Goal: Task Accomplishment & Management: Manage account settings

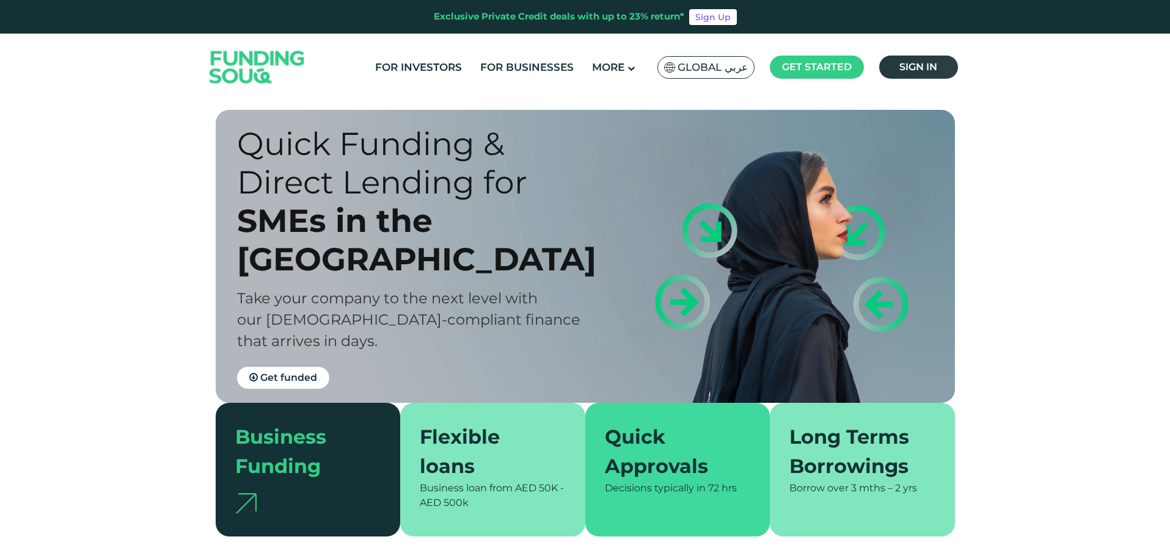
click at [930, 64] on span "Sign in" at bounding box center [918, 67] width 38 height 12
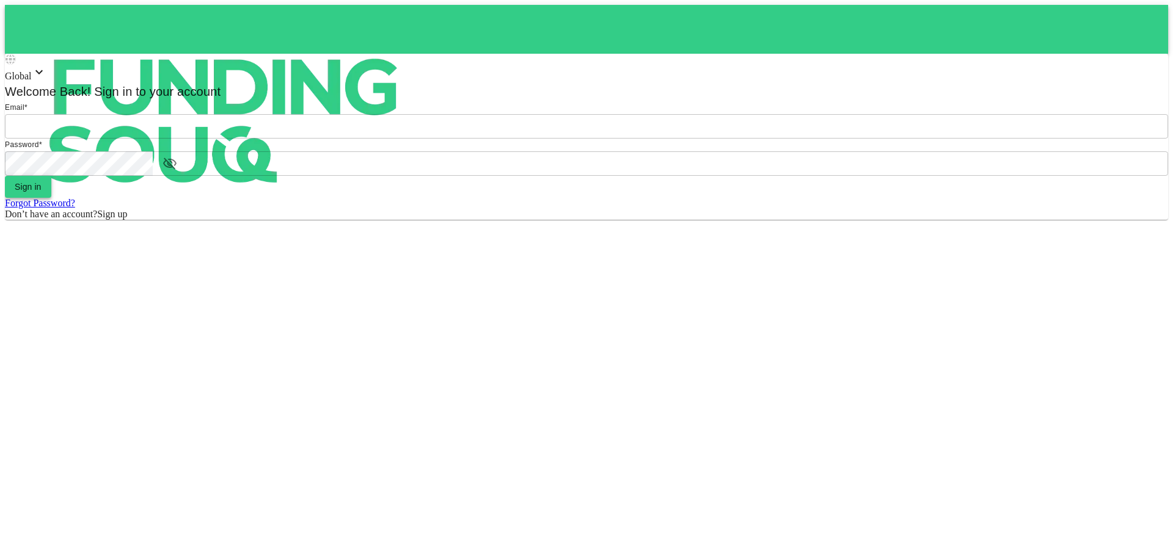
type input "[EMAIL_ADDRESS][DOMAIN_NAME]"
click at [51, 198] on button "Sign in" at bounding box center [28, 187] width 46 height 22
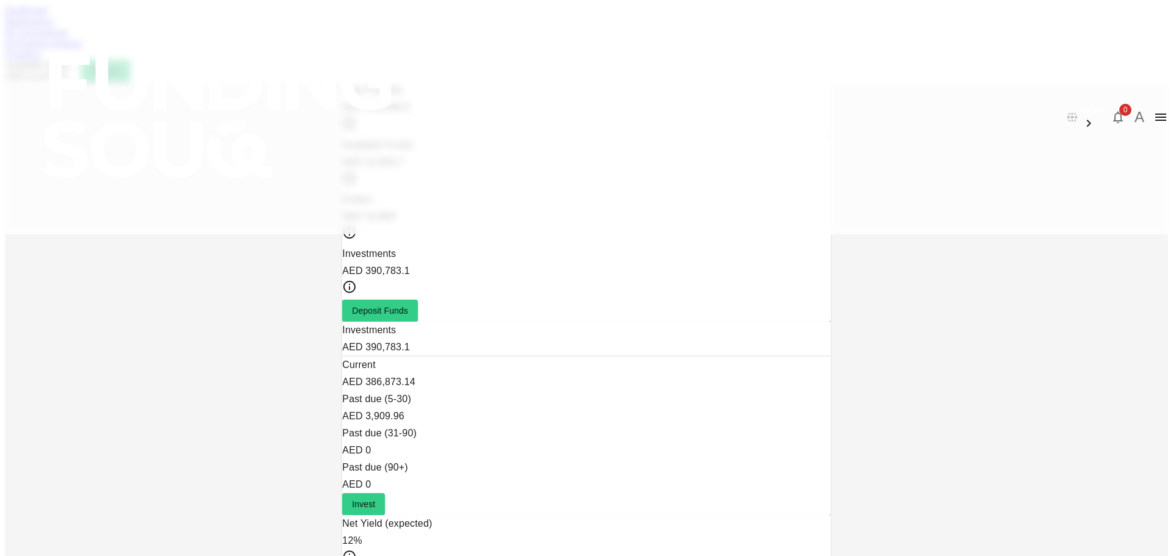
click at [54, 26] on link "Marketplace" at bounding box center [29, 21] width 49 height 10
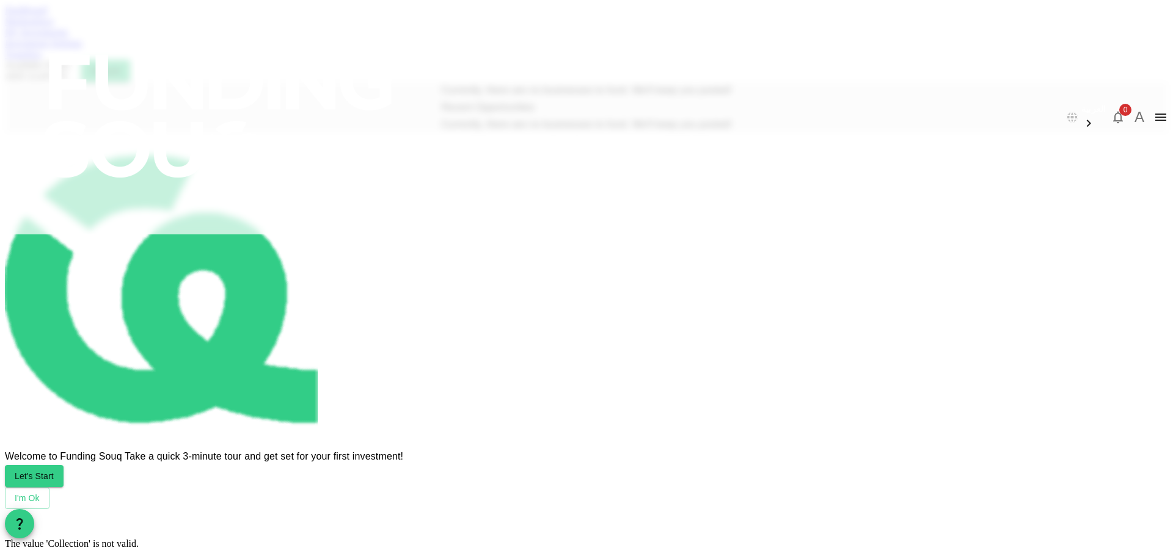
click at [439, 38] on div "My Investments" at bounding box center [586, 32] width 1163 height 11
click at [68, 37] on link "My Investments" at bounding box center [37, 32] width 64 height 10
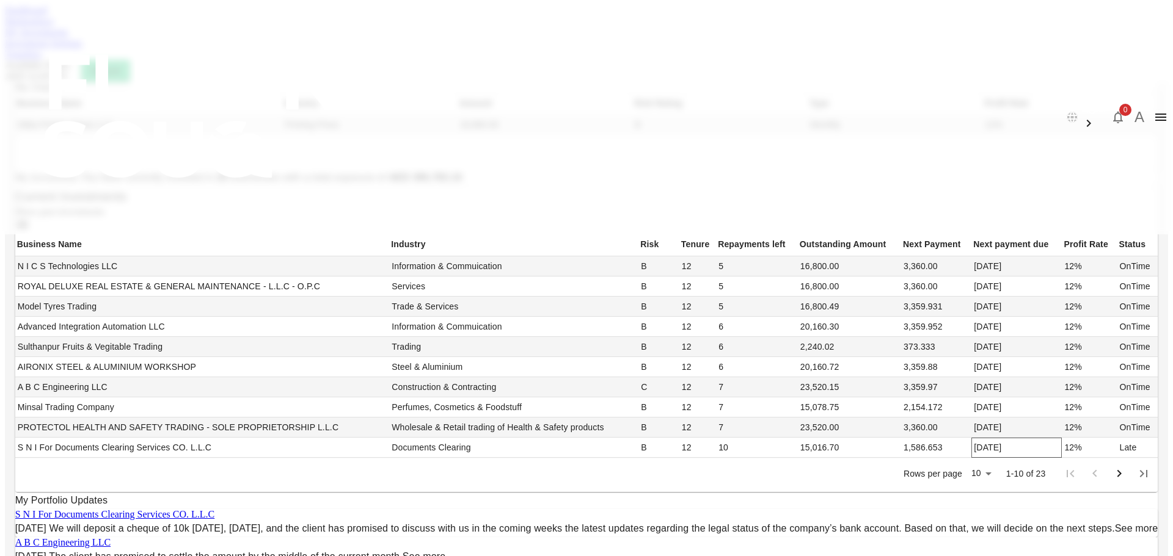
scroll to position [304, 0]
click at [739, 473] on body "العربية 0 A Dashboard Marketplace My Investments Investment Settings Transfers …" at bounding box center [586, 514] width 1163 height 1019
click at [748, 519] on li "50" at bounding box center [744, 514] width 36 height 22
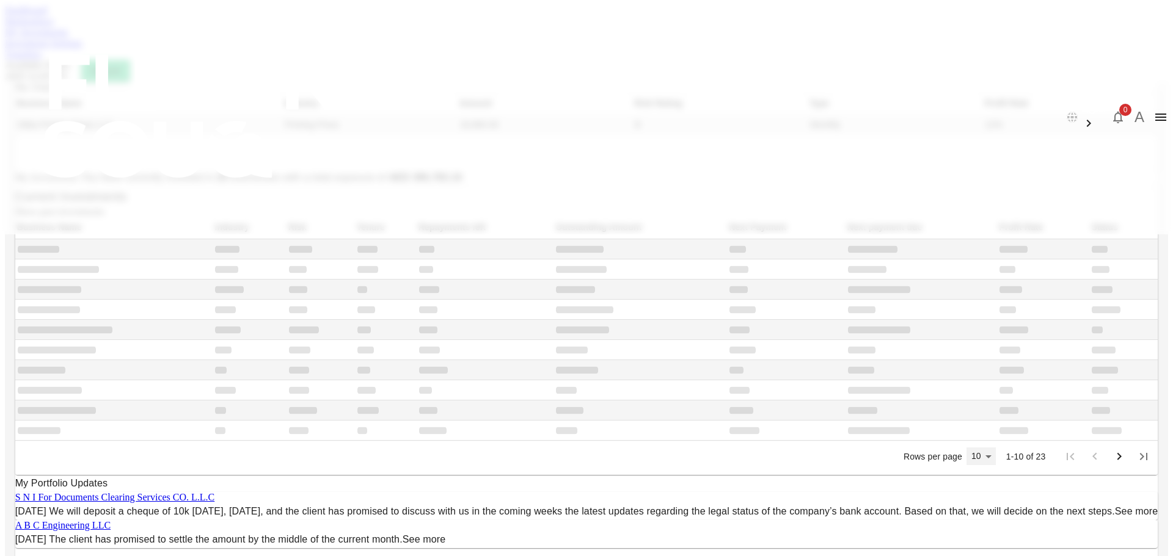
type input "50"
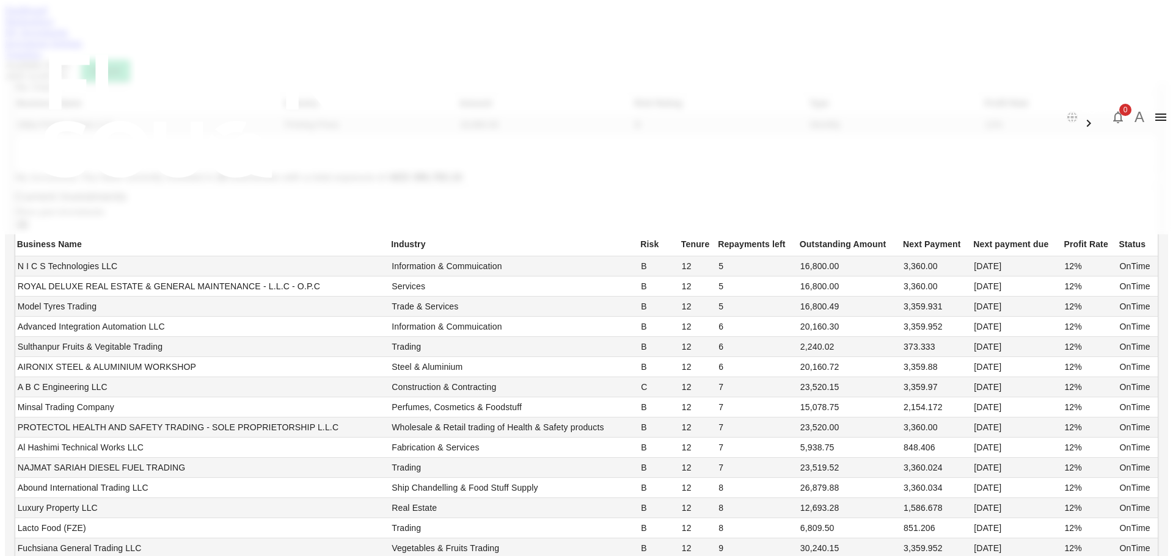
scroll to position [749, 0]
